Goal: Task Accomplishment & Management: Use online tool/utility

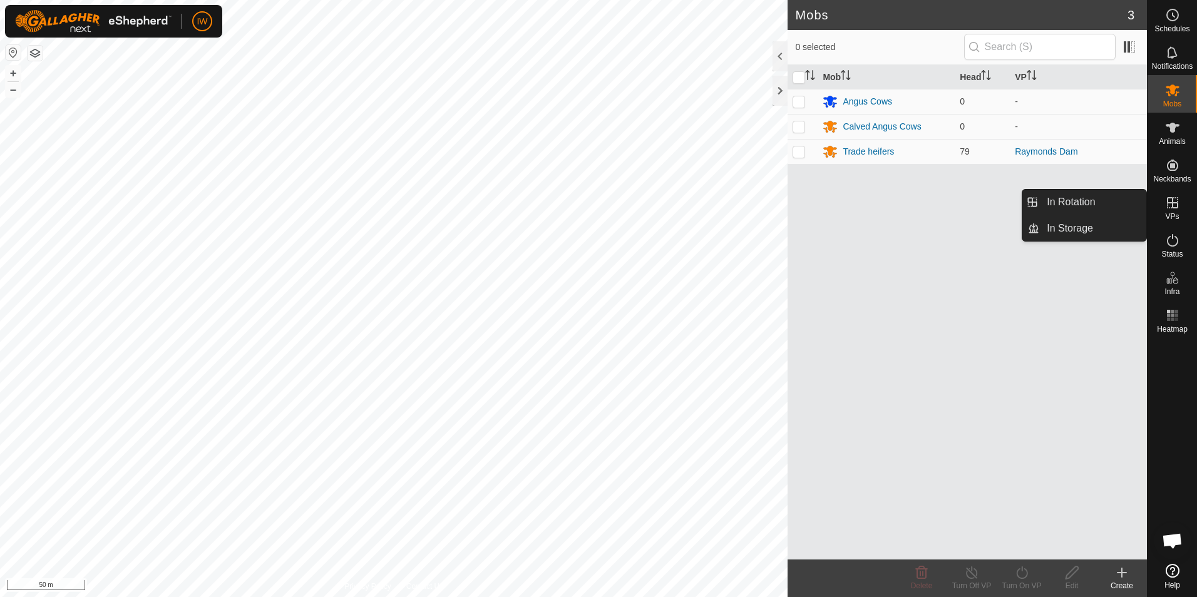
click at [1174, 205] on icon at bounding box center [1172, 202] width 15 height 15
click at [1107, 204] on link "In Rotation" at bounding box center [1093, 202] width 107 height 25
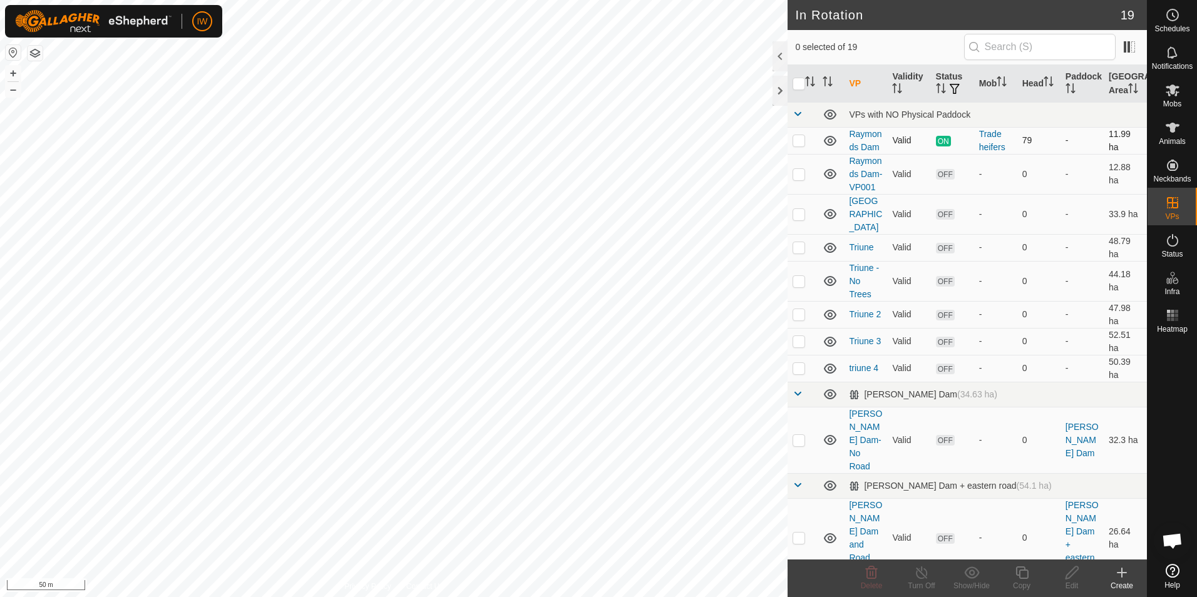
click at [802, 138] on p-checkbox at bounding box center [799, 140] width 13 height 10
checkbox input "true"
click at [1020, 576] on icon at bounding box center [1022, 573] width 13 height 13
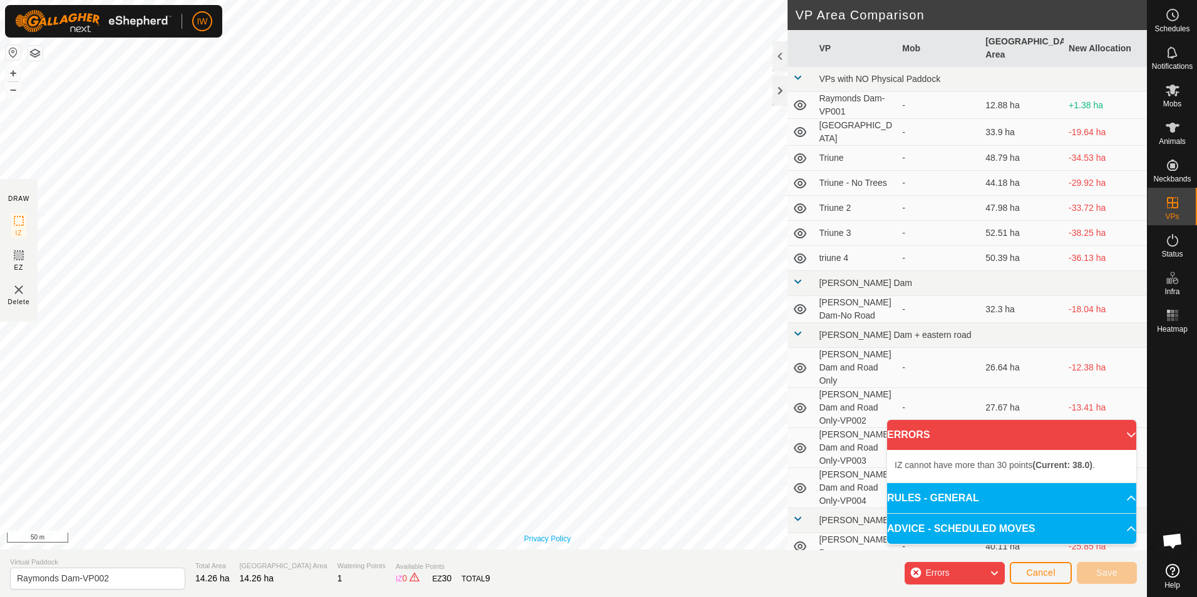
click at [569, 538] on div "Privacy Policy Contact Us Type: Inclusion Zone undefined Animal + – ⇧ i 50 m" at bounding box center [573, 275] width 1147 height 550
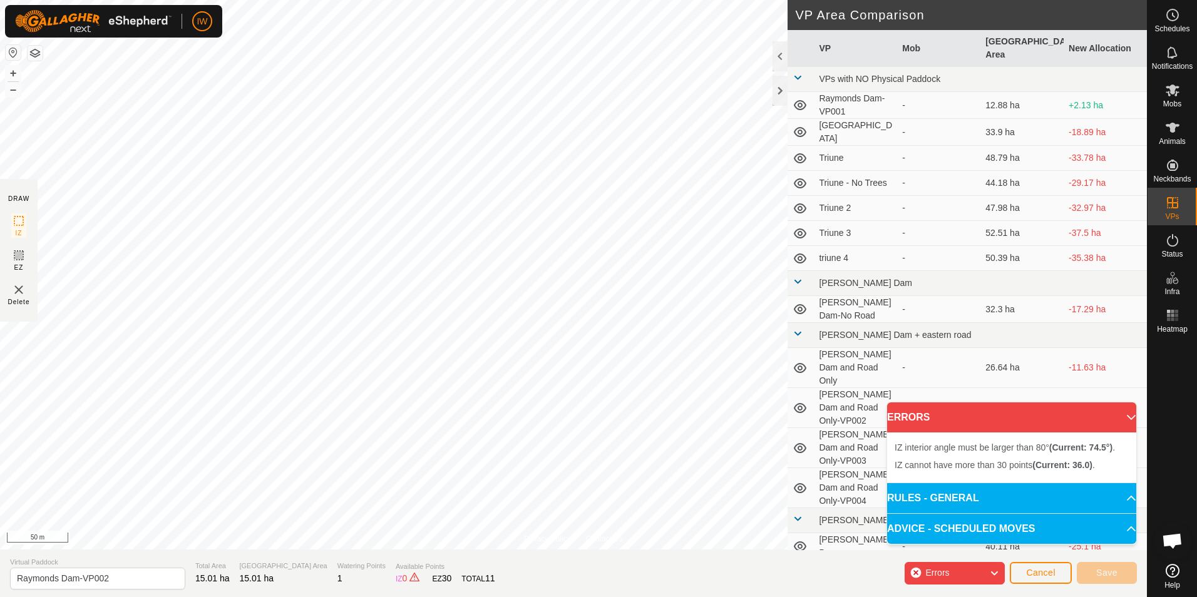
click at [794, 184] on div "Privacy Policy Contact Us IZ interior angle must be larger than 80° (Current: 7…" at bounding box center [573, 298] width 1147 height 597
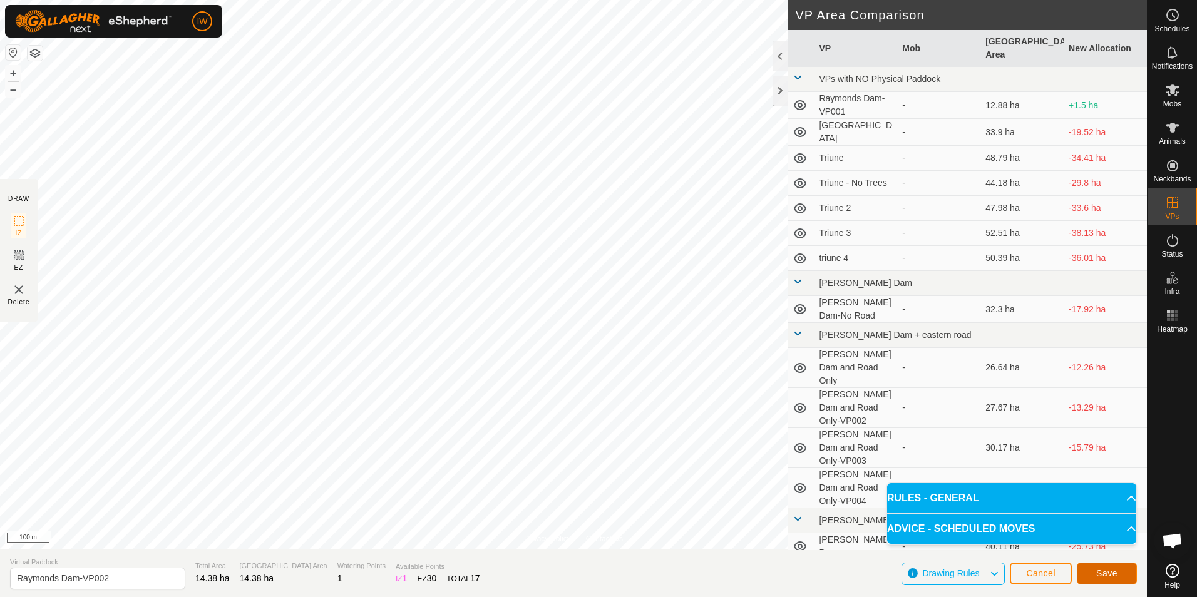
click at [1110, 571] on span "Save" at bounding box center [1107, 574] width 21 height 10
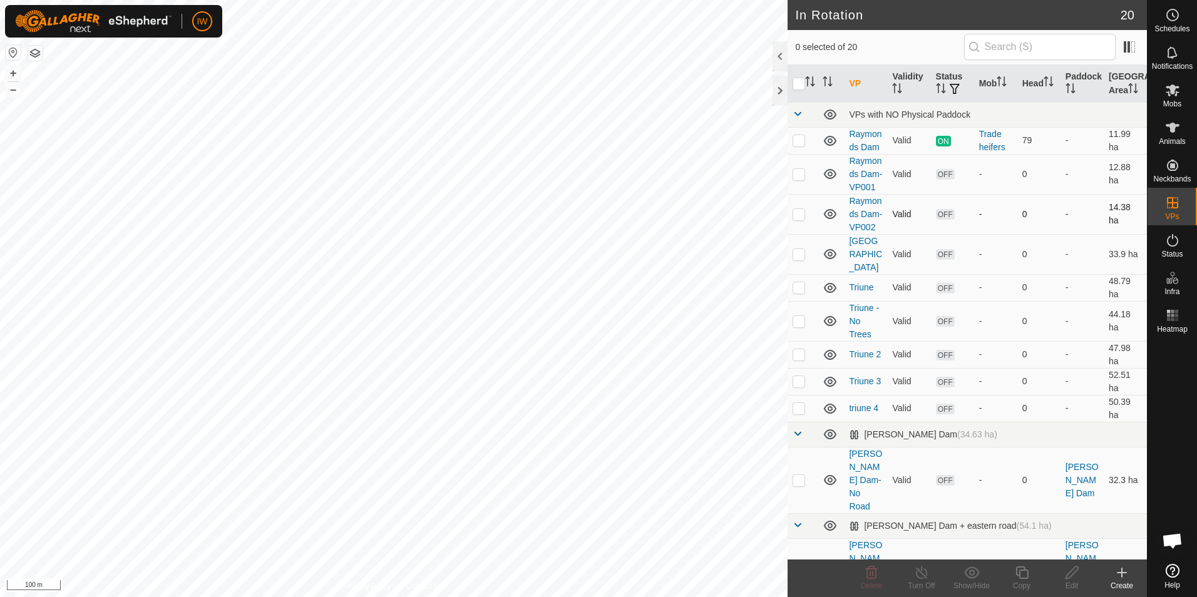
click at [800, 219] on p-checkbox at bounding box center [799, 214] width 13 height 10
click at [798, 219] on p-checkbox at bounding box center [799, 214] width 13 height 10
checkbox input "false"
click at [1173, 97] on icon at bounding box center [1172, 90] width 15 height 15
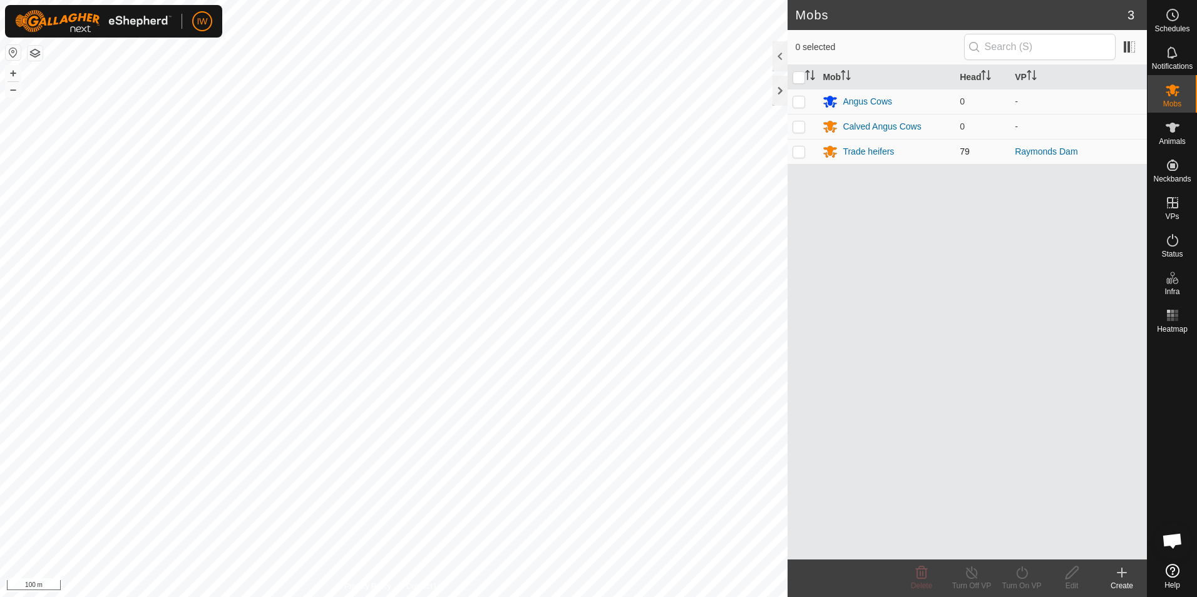
click at [798, 157] on td at bounding box center [803, 151] width 30 height 25
checkbox input "true"
click at [1018, 578] on icon at bounding box center [1023, 573] width 16 height 15
click at [1025, 540] on link "Now" at bounding box center [1060, 545] width 124 height 25
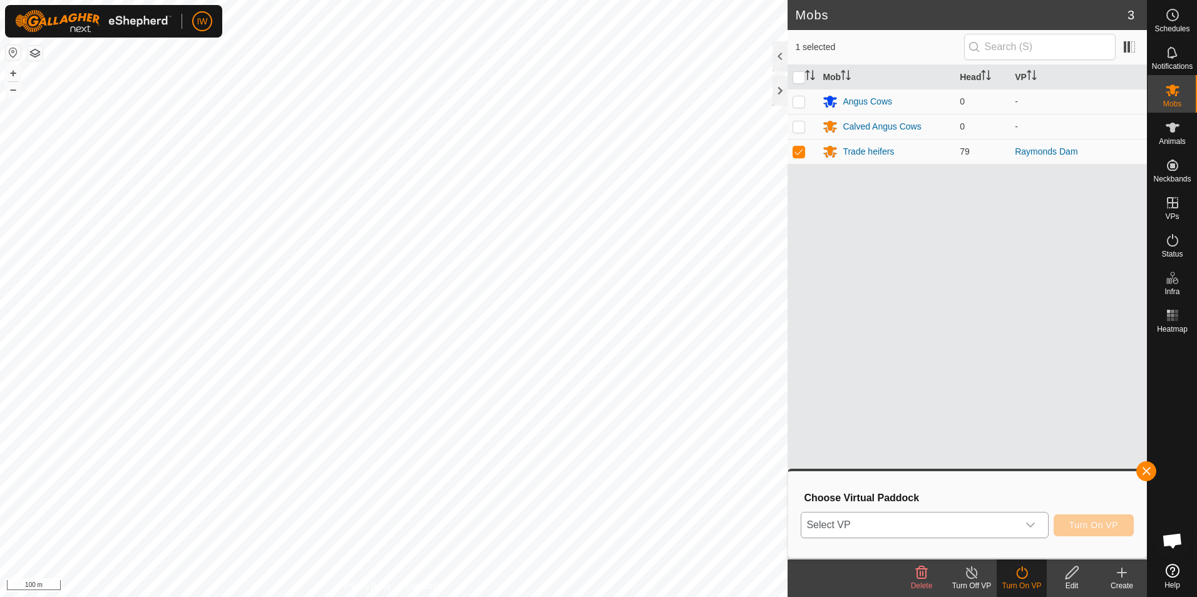
click at [1033, 526] on icon "dropdown trigger" at bounding box center [1031, 525] width 10 height 10
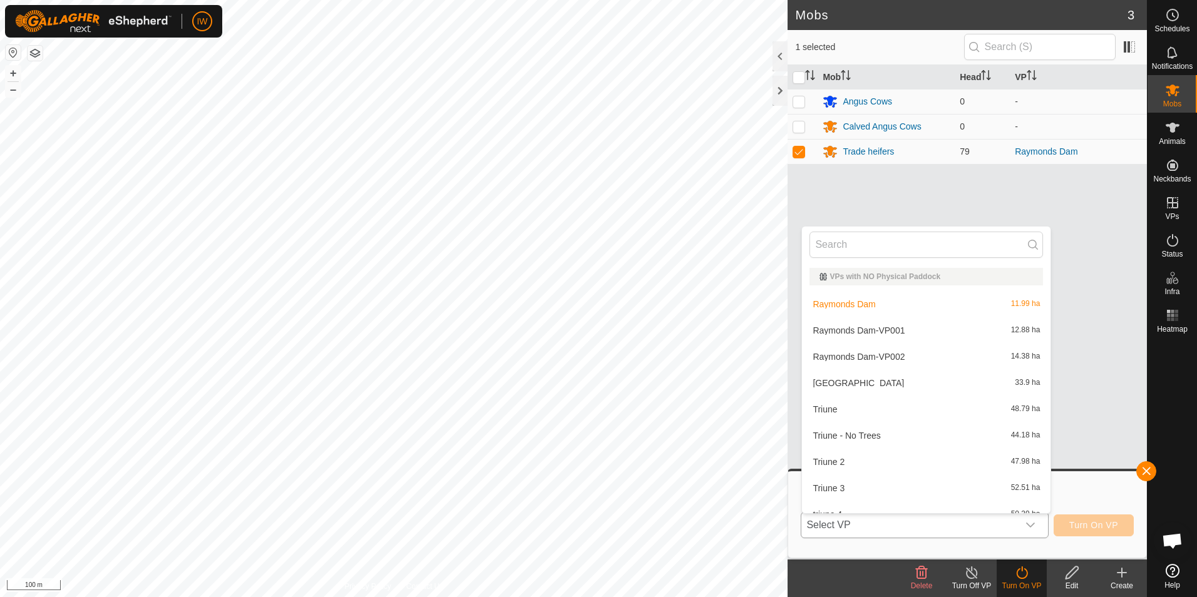
scroll to position [14, 0]
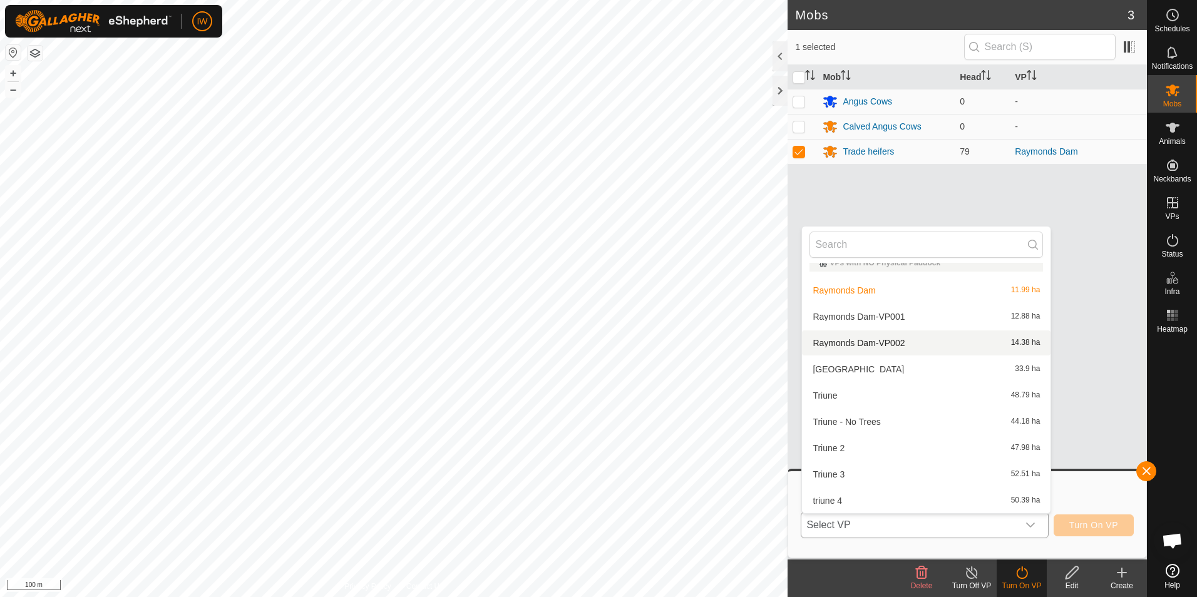
click at [923, 338] on li "Raymonds Dam-VP002 14.38 ha" at bounding box center [926, 343] width 249 height 25
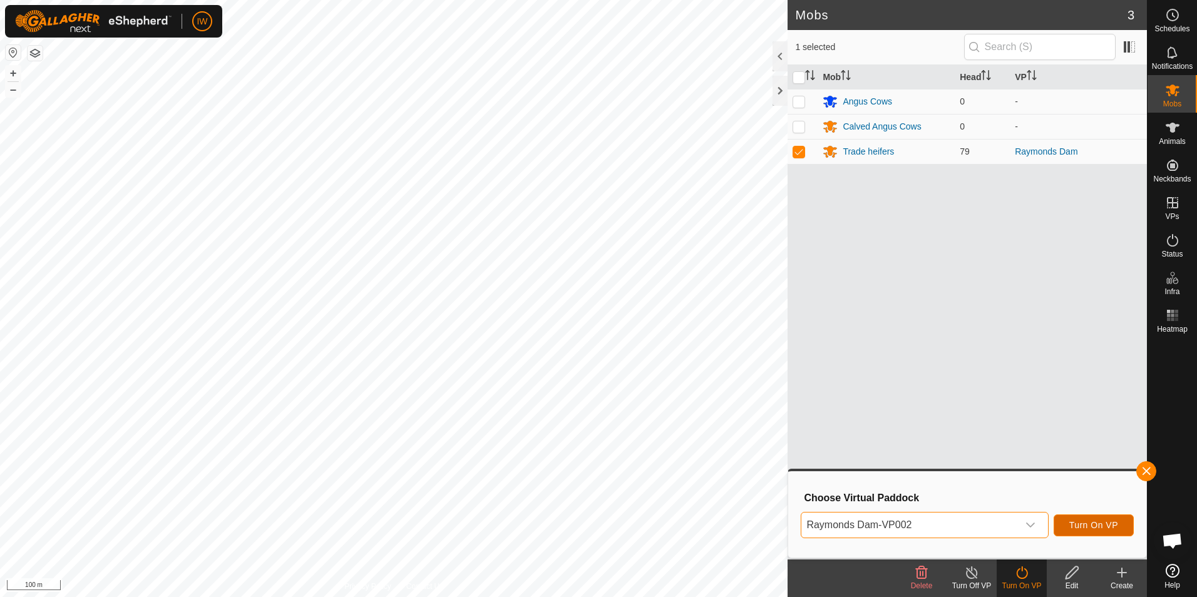
click at [1094, 527] on span "Turn On VP" at bounding box center [1094, 525] width 49 height 10
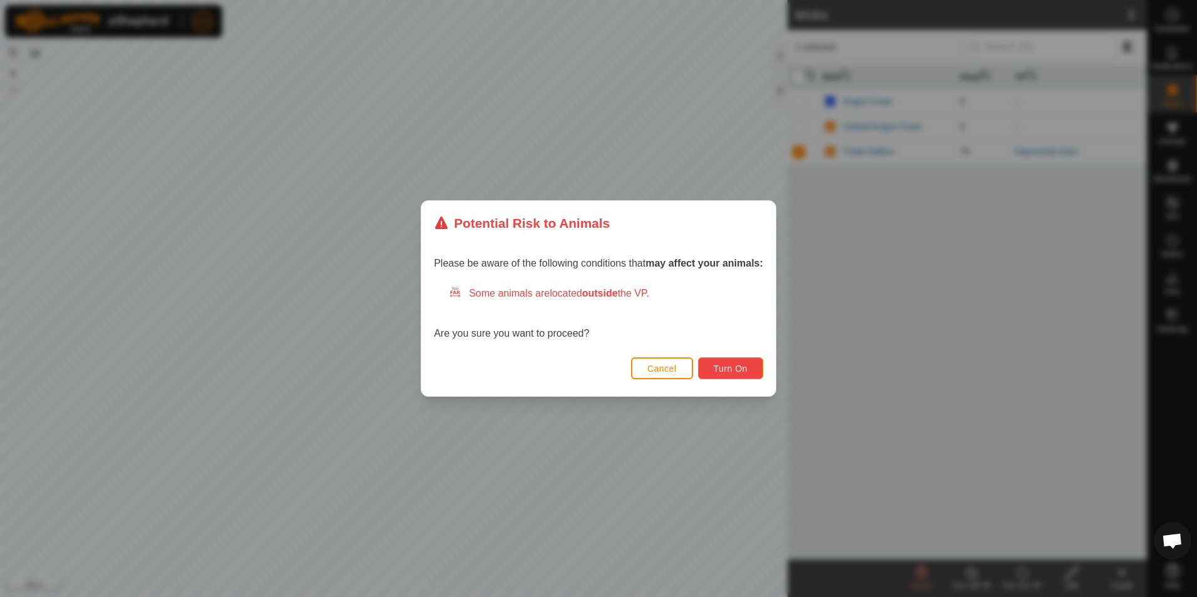
click at [726, 359] on button "Turn On" at bounding box center [730, 369] width 65 height 22
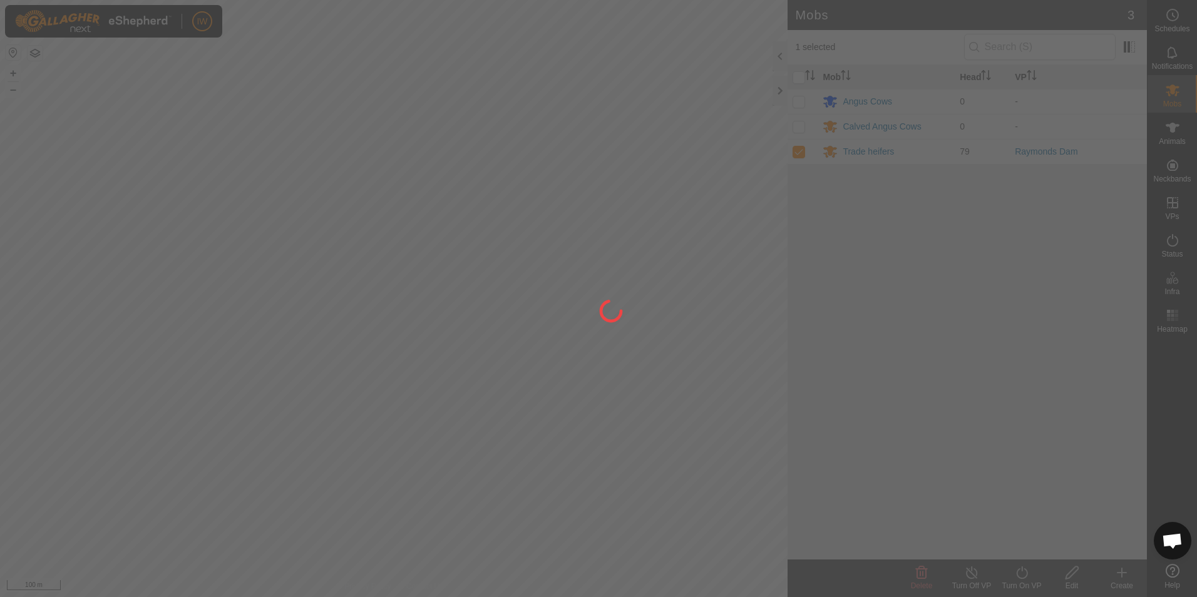
drag, startPoint x: 729, startPoint y: 350, endPoint x: 720, endPoint y: 351, distance: 9.5
click at [720, 351] on div at bounding box center [598, 298] width 1197 height 597
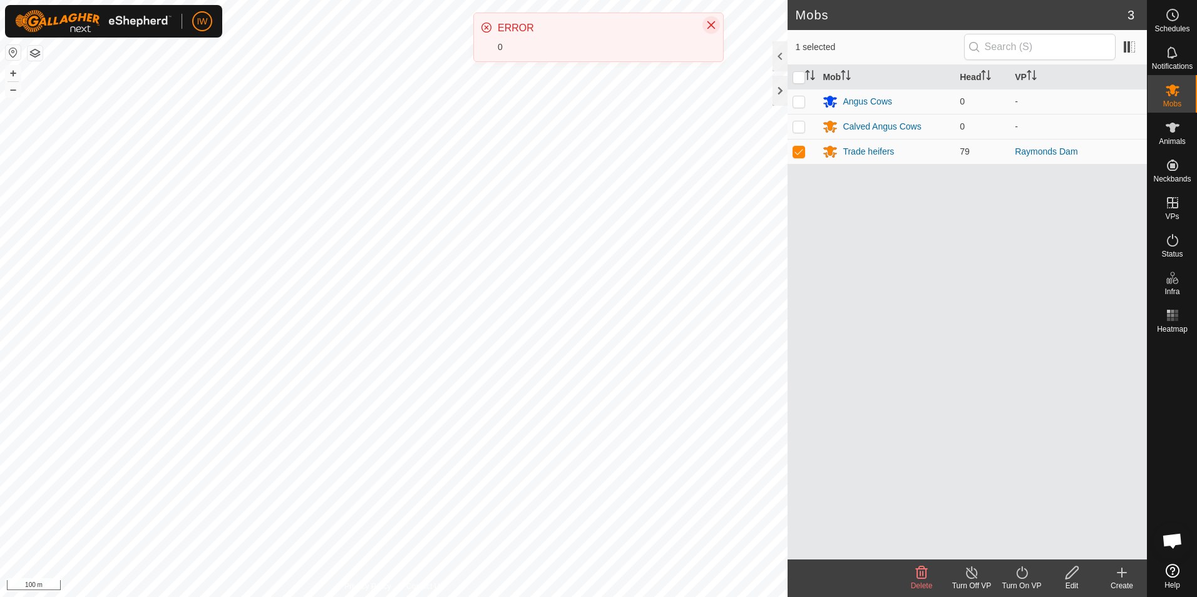
click at [713, 24] on icon "Close" at bounding box center [711, 25] width 10 height 10
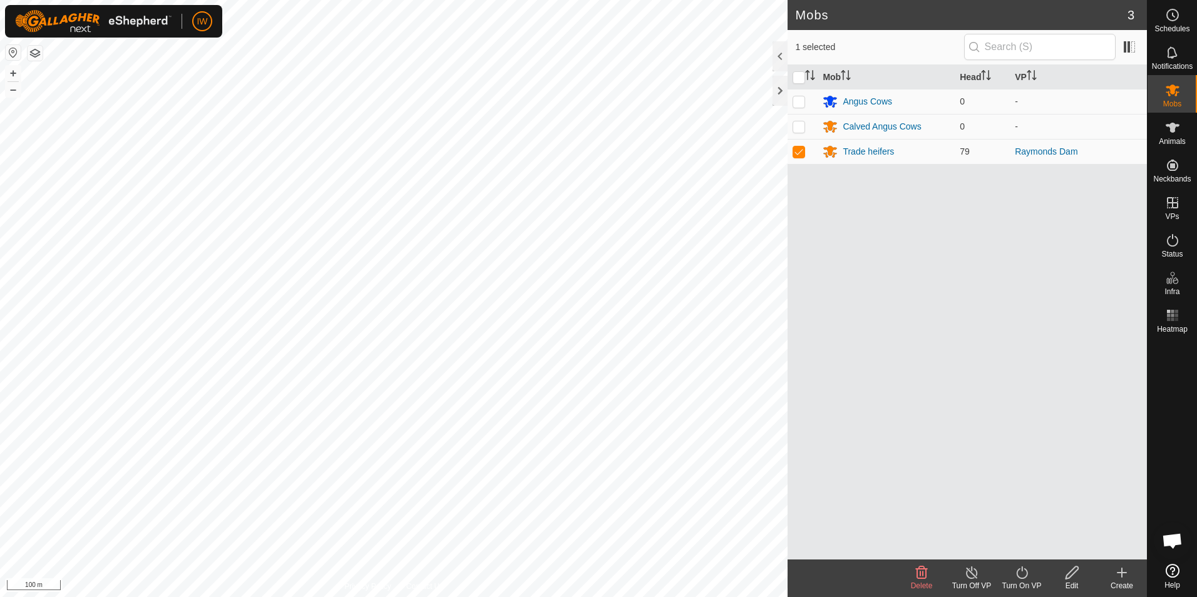
click at [1023, 586] on div "Turn On VP" at bounding box center [1022, 586] width 50 height 11
click at [1026, 545] on link "Now" at bounding box center [1060, 545] width 124 height 25
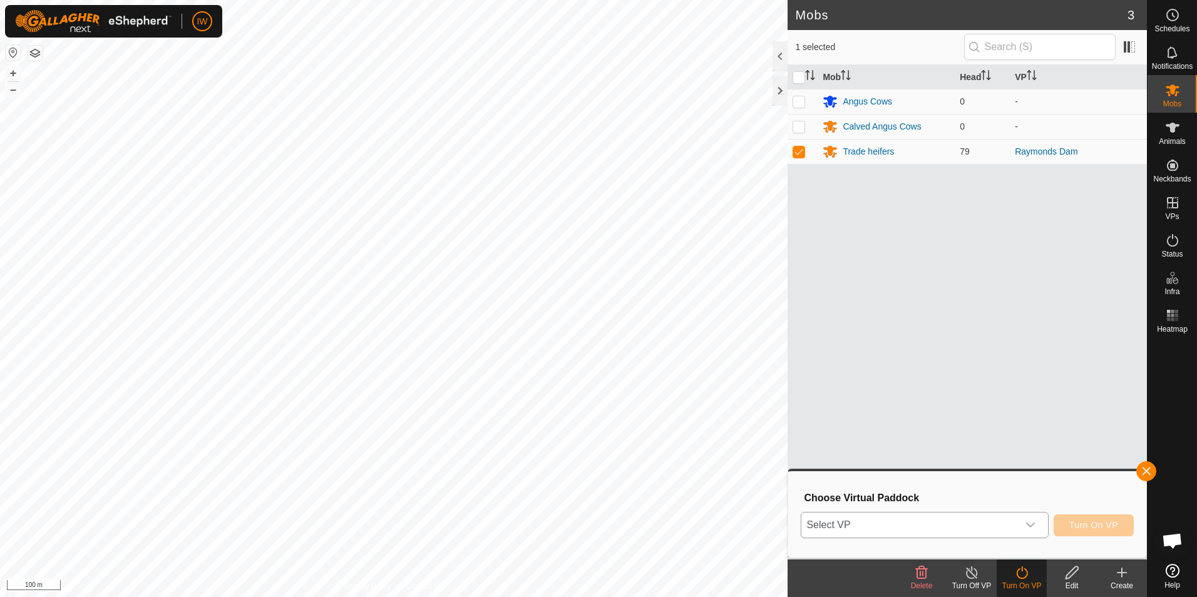
click at [1013, 527] on span "Select VP" at bounding box center [910, 525] width 216 height 25
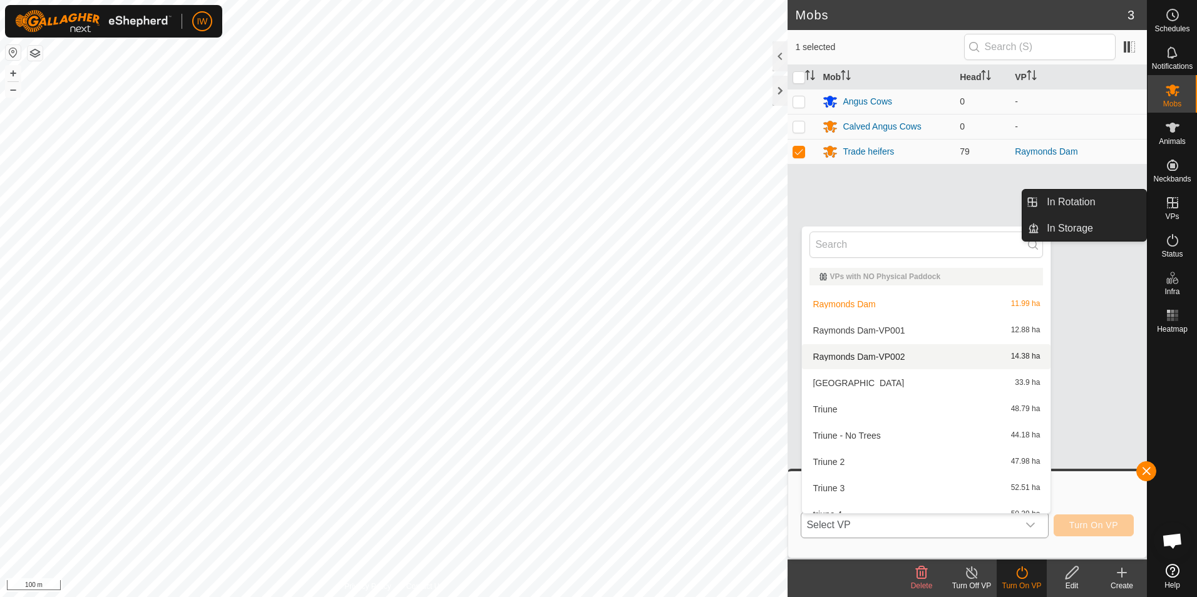
click at [892, 351] on li "Raymonds Dam-VP002 14.38 ha" at bounding box center [926, 356] width 249 height 25
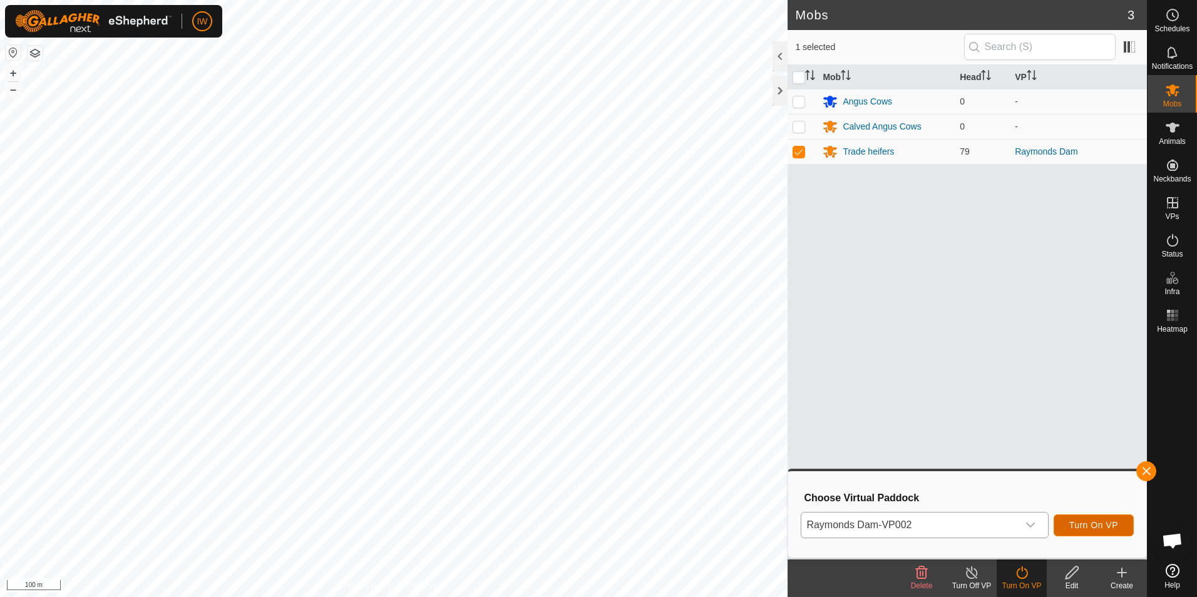
click at [1094, 519] on button "Turn On VP" at bounding box center [1094, 526] width 80 height 22
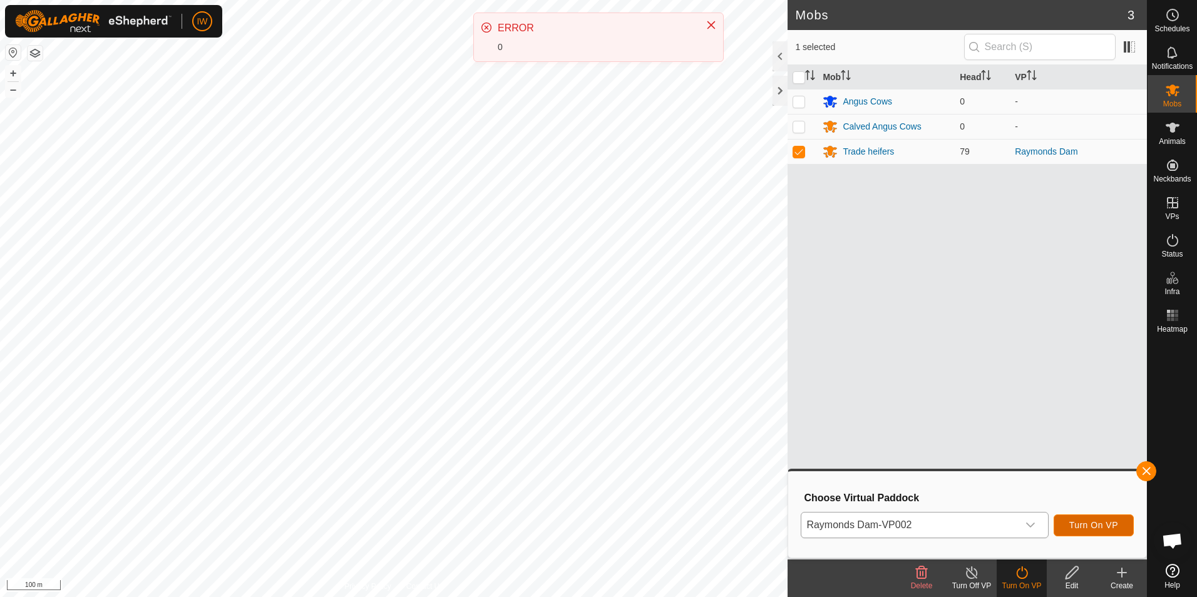
click at [1100, 527] on span "Turn On VP" at bounding box center [1094, 525] width 49 height 10
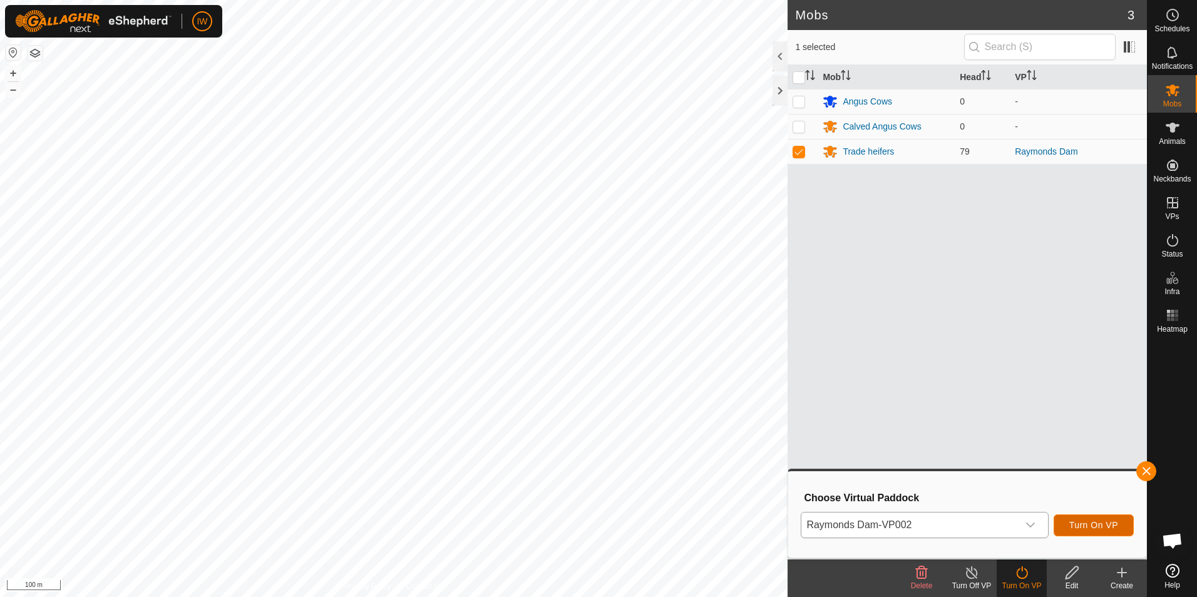
click at [1077, 526] on span "Turn On VP" at bounding box center [1094, 525] width 49 height 10
click at [1147, 473] on button "button" at bounding box center [1147, 472] width 20 height 20
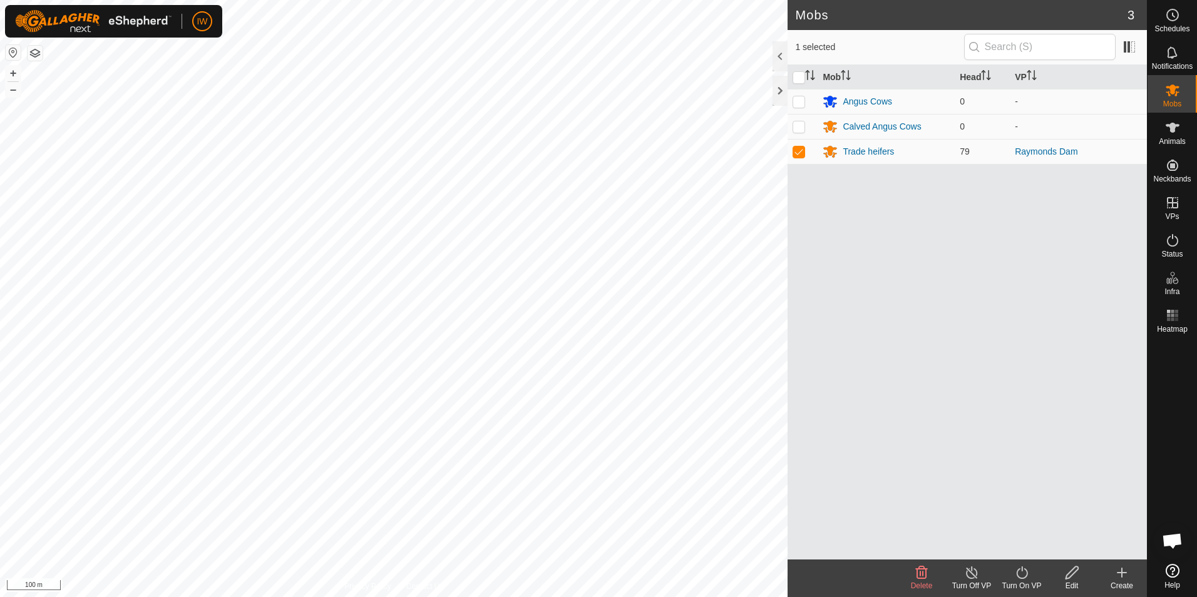
click at [1030, 574] on icon at bounding box center [1023, 573] width 16 height 15
click at [1026, 539] on link "Now" at bounding box center [1060, 545] width 124 height 25
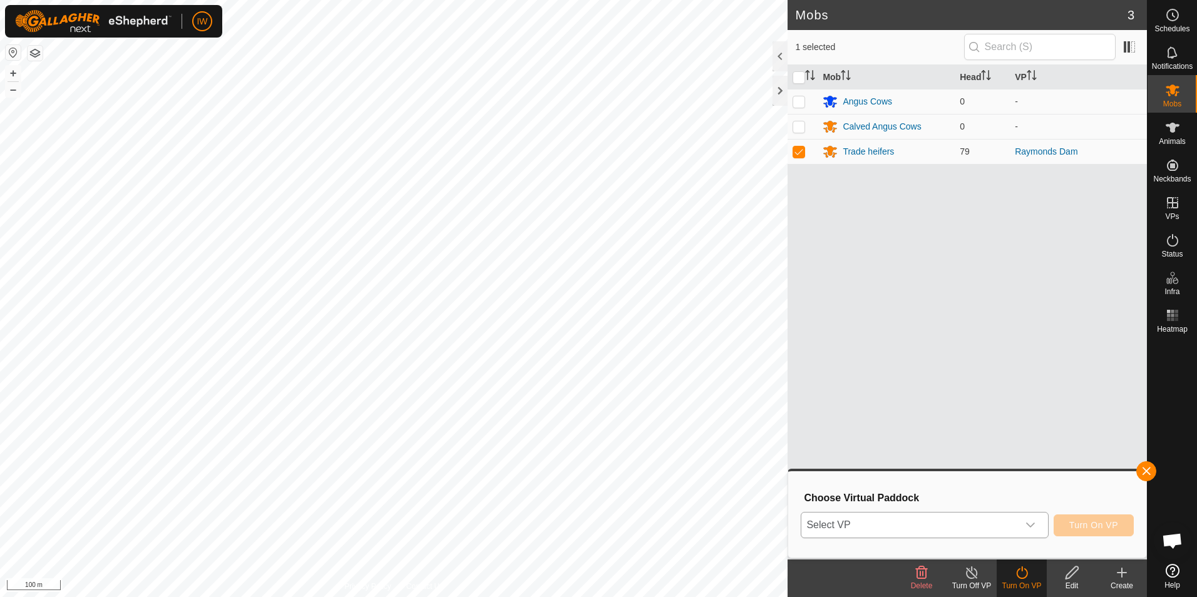
click at [1021, 525] on div "dropdown trigger" at bounding box center [1030, 525] width 25 height 25
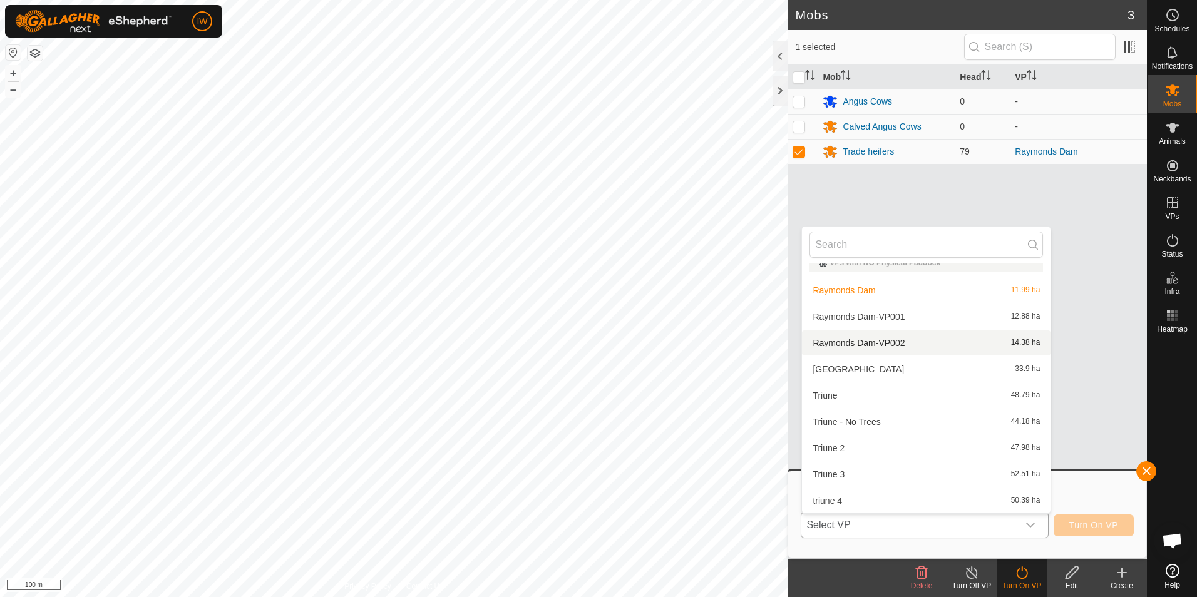
click at [896, 344] on li "Raymonds Dam-VP002 14.38 ha" at bounding box center [926, 343] width 249 height 25
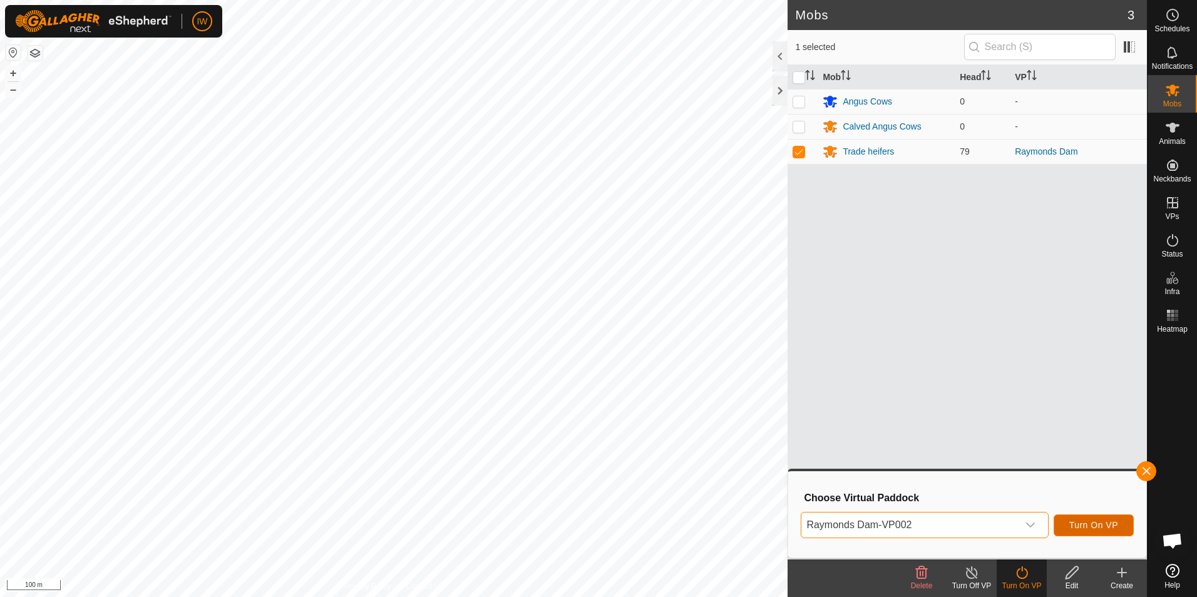
click at [1094, 523] on span "Turn On VP" at bounding box center [1094, 525] width 49 height 10
click at [1092, 527] on span "Turn On VP" at bounding box center [1094, 525] width 49 height 10
click at [1083, 528] on span "Turn On VP" at bounding box center [1094, 525] width 49 height 10
click at [1177, 237] on icon at bounding box center [1172, 240] width 15 height 15
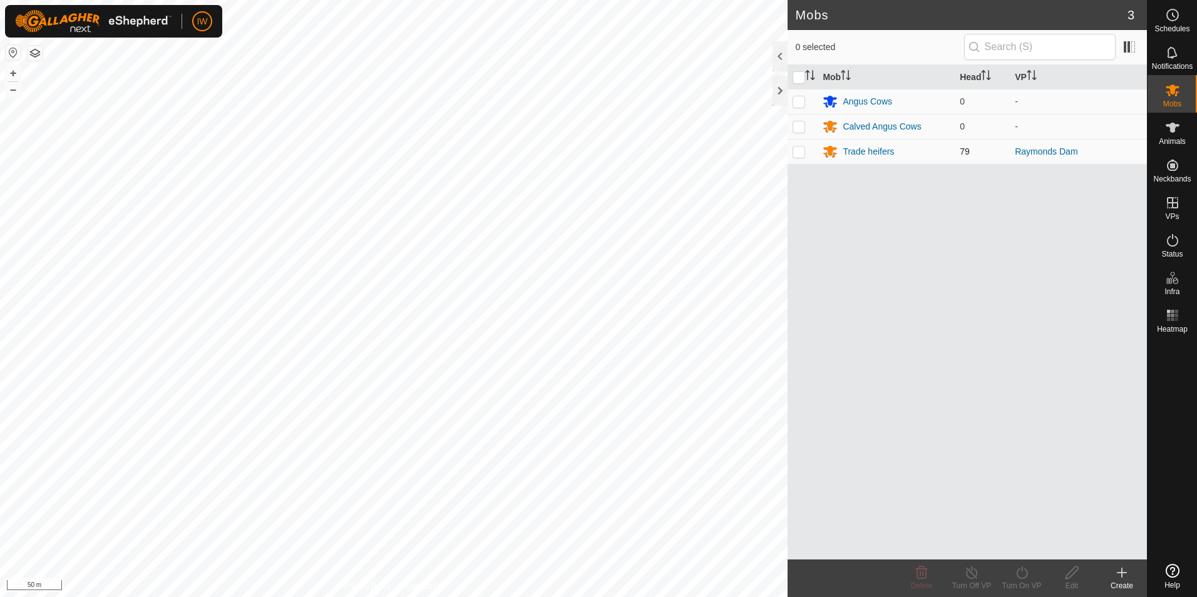
click at [797, 148] on p-checkbox at bounding box center [799, 152] width 13 height 10
checkbox input "true"
click at [1026, 571] on icon at bounding box center [1023, 573] width 16 height 15
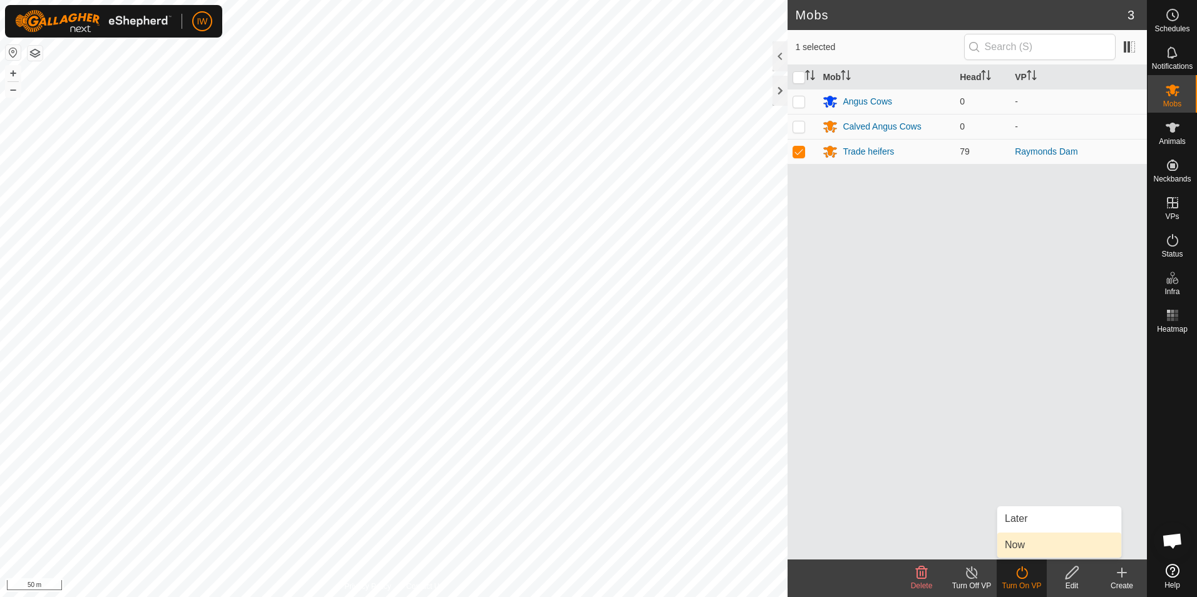
click at [1026, 542] on link "Now" at bounding box center [1060, 545] width 124 height 25
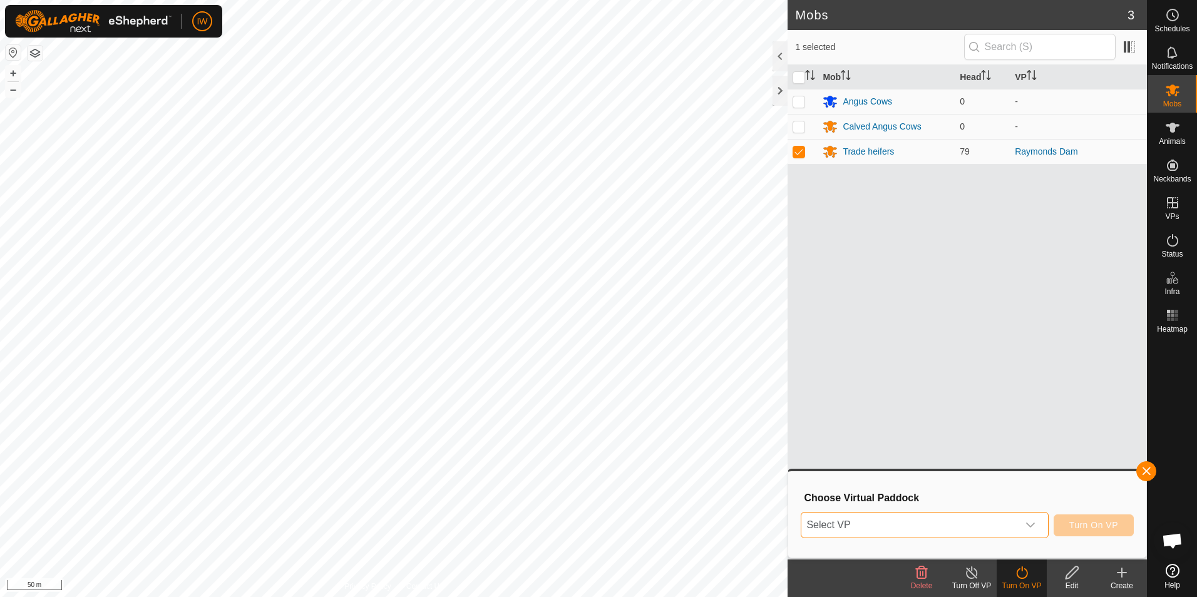
click at [1018, 524] on span "Select VP" at bounding box center [910, 525] width 216 height 25
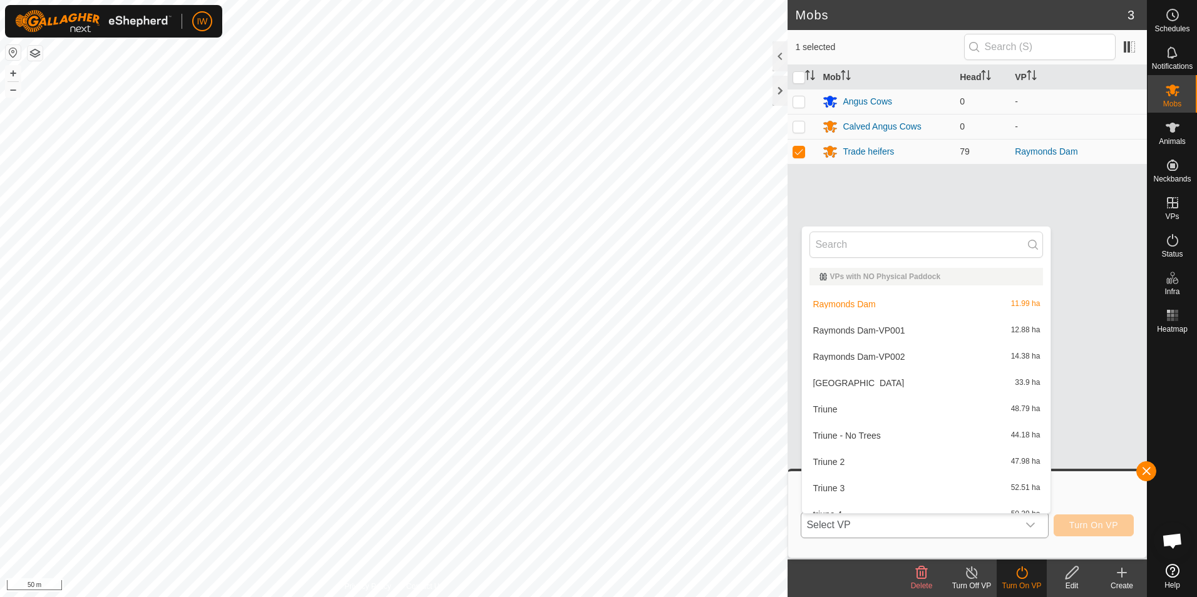
scroll to position [14, 0]
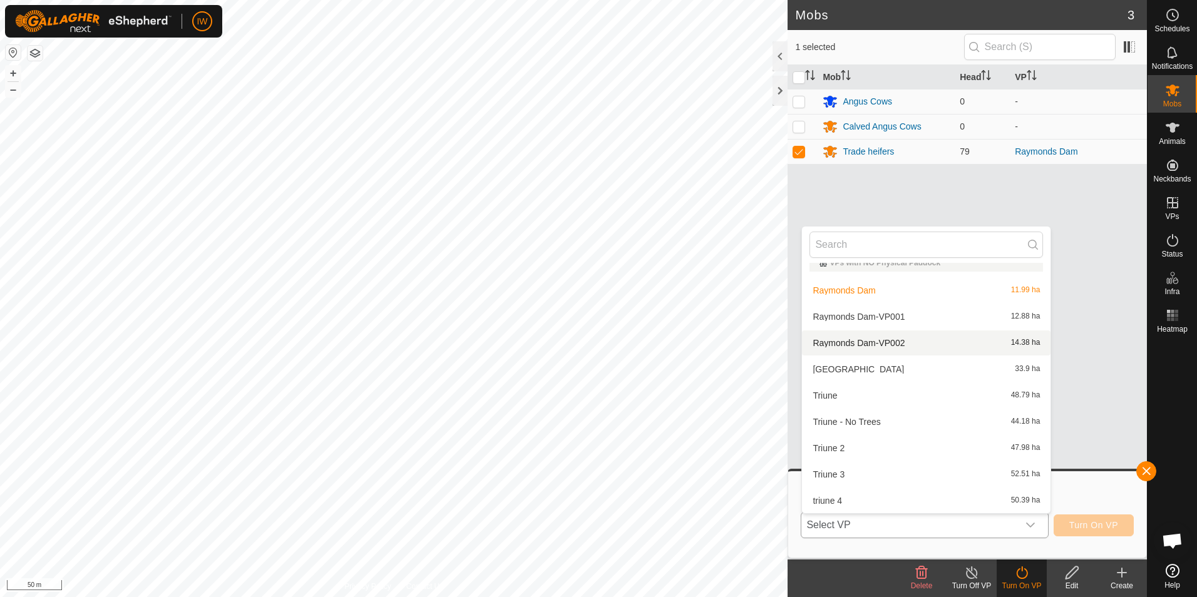
click at [911, 344] on li "Raymonds Dam-VP002 14.38 ha" at bounding box center [926, 343] width 249 height 25
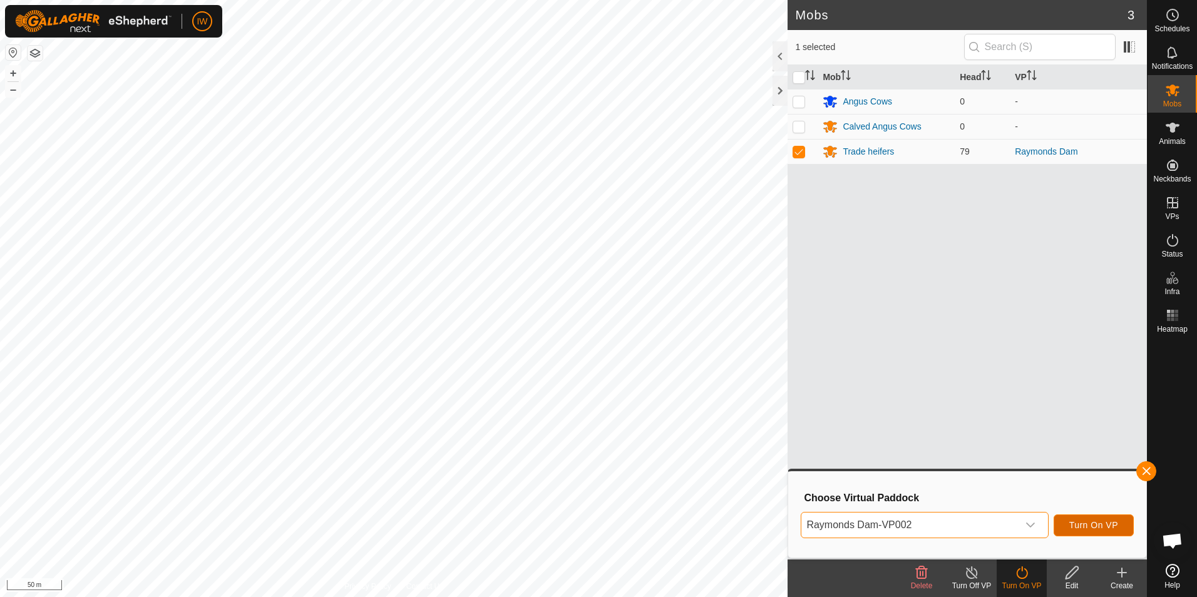
click at [1095, 525] on span "Turn On VP" at bounding box center [1094, 525] width 49 height 10
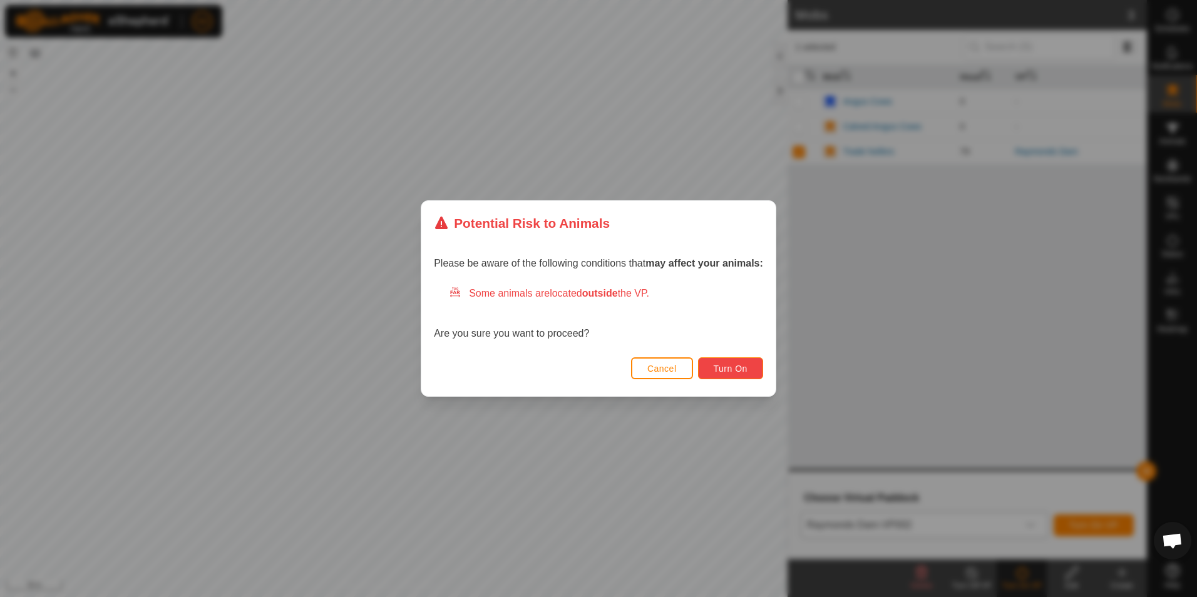
click at [726, 365] on span "Turn On" at bounding box center [731, 369] width 34 height 10
